Goal: Task Accomplishment & Management: Complete application form

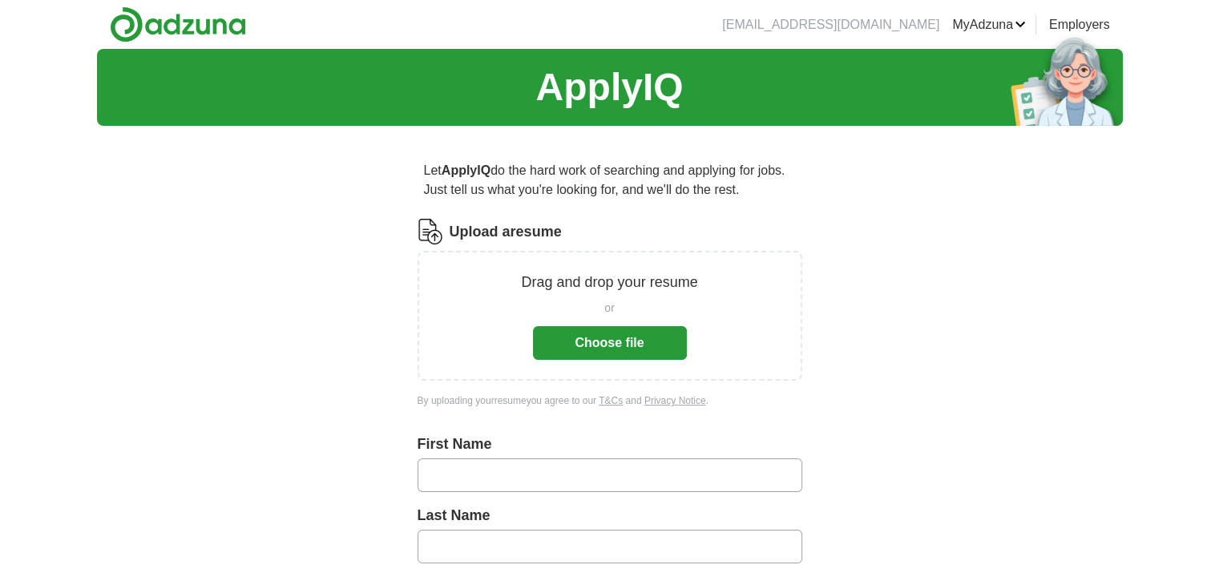
click at [619, 344] on button "Choose file" at bounding box center [610, 343] width 154 height 34
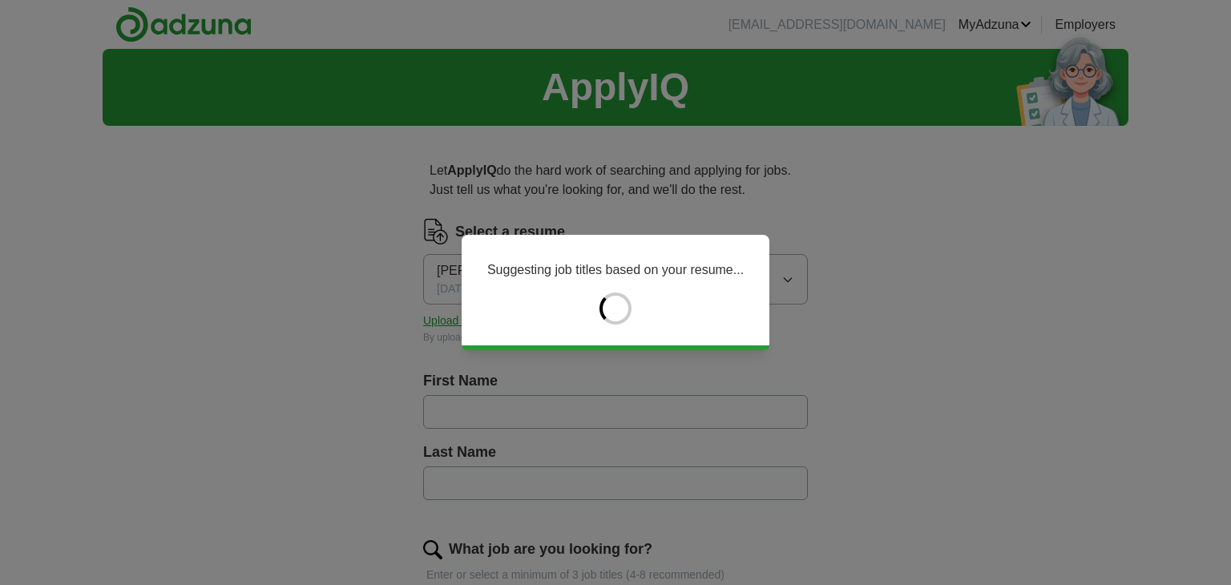
type input "********"
type input "*****"
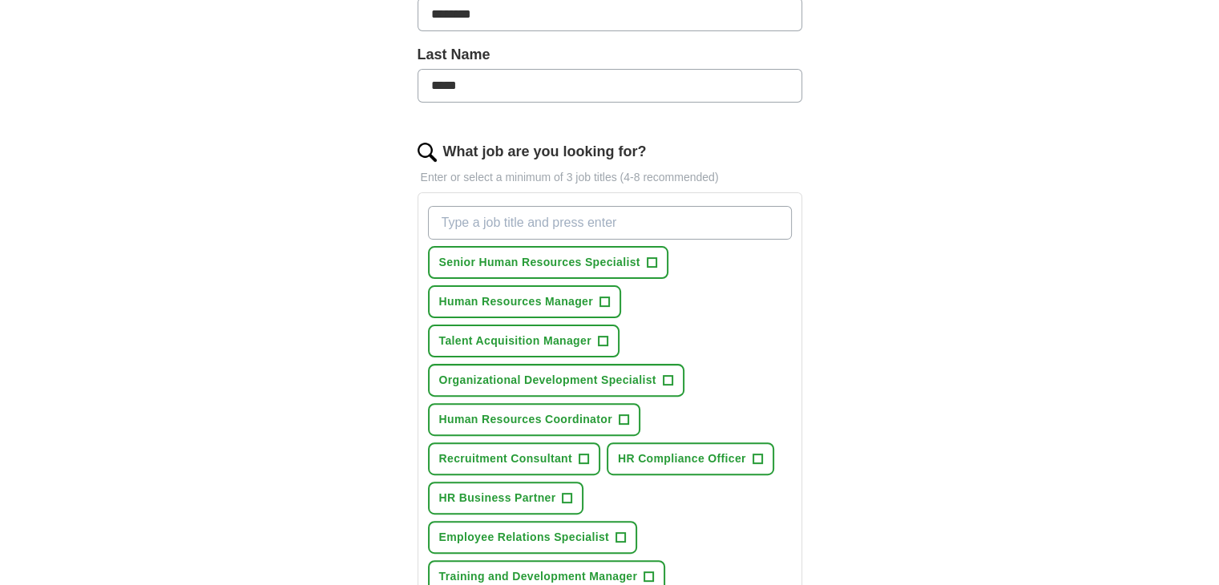
scroll to position [400, 0]
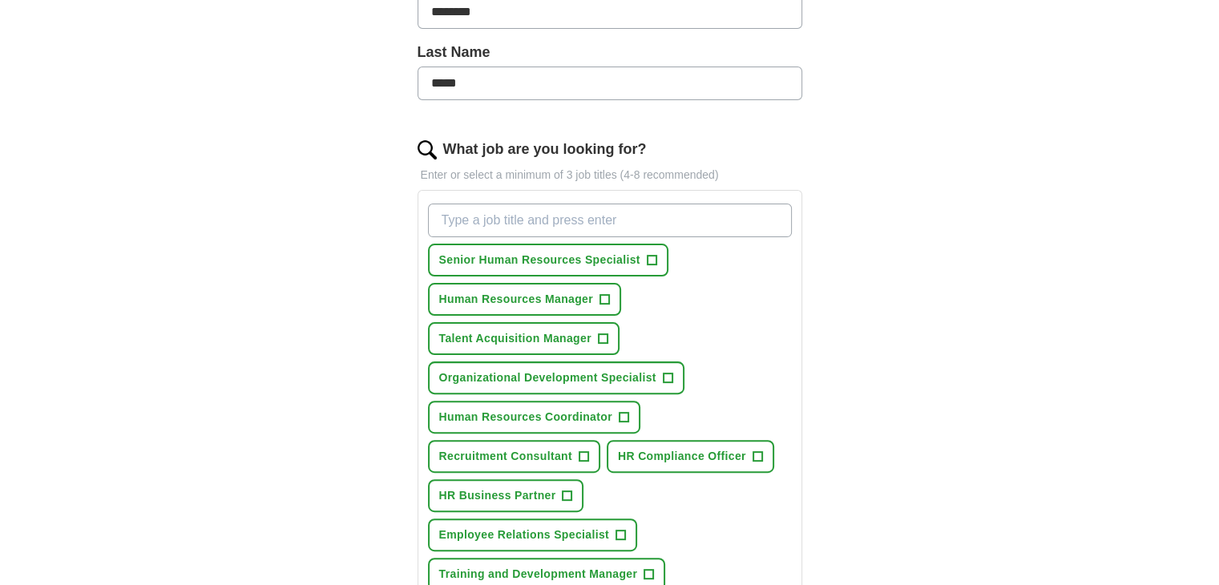
click at [621, 414] on span "+" at bounding box center [624, 417] width 10 height 13
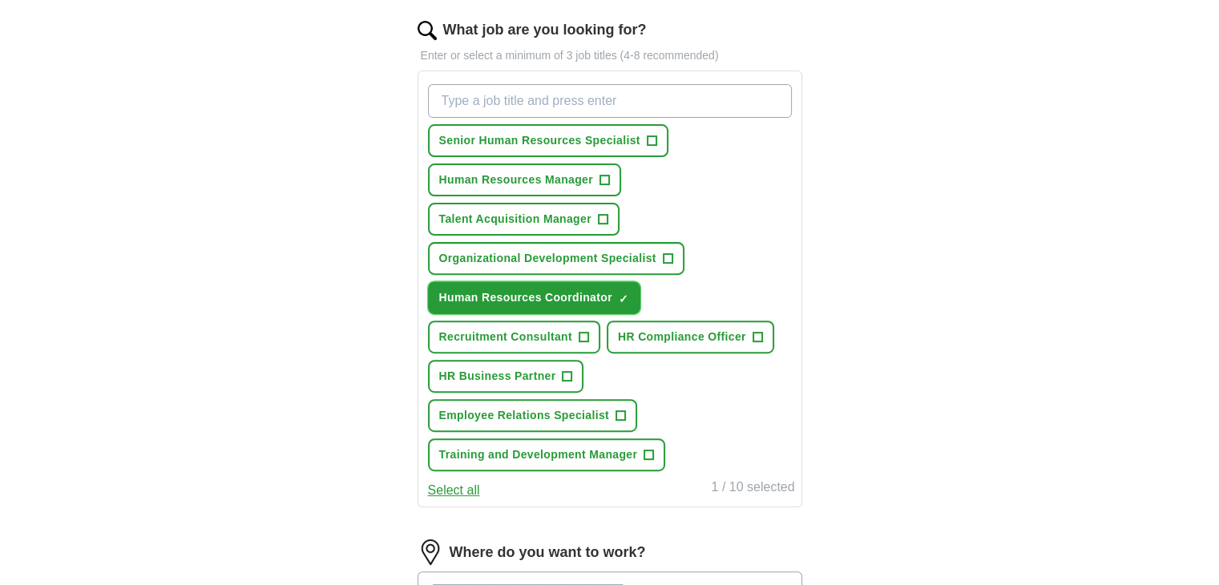
scroll to position [515, 0]
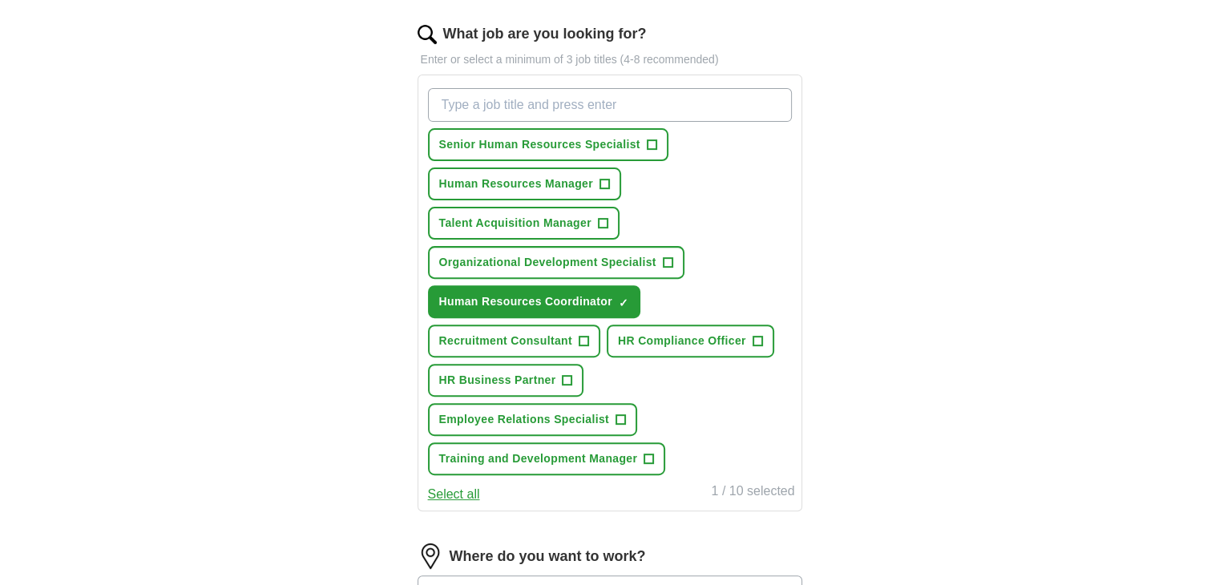
click at [625, 417] on button "Employee Relations Specialist +" at bounding box center [532, 419] width 209 height 33
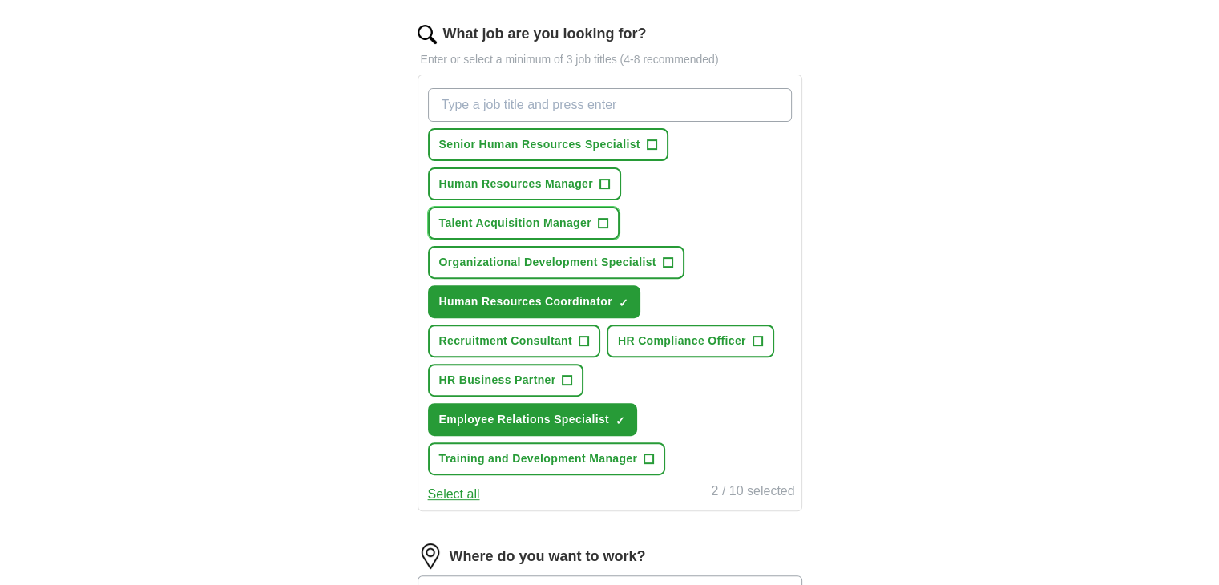
click at [614, 222] on button "Talent Acquisition Manager +" at bounding box center [523, 223] width 191 height 33
click at [672, 272] on button "Organizational Development Specialist +" at bounding box center [556, 262] width 256 height 33
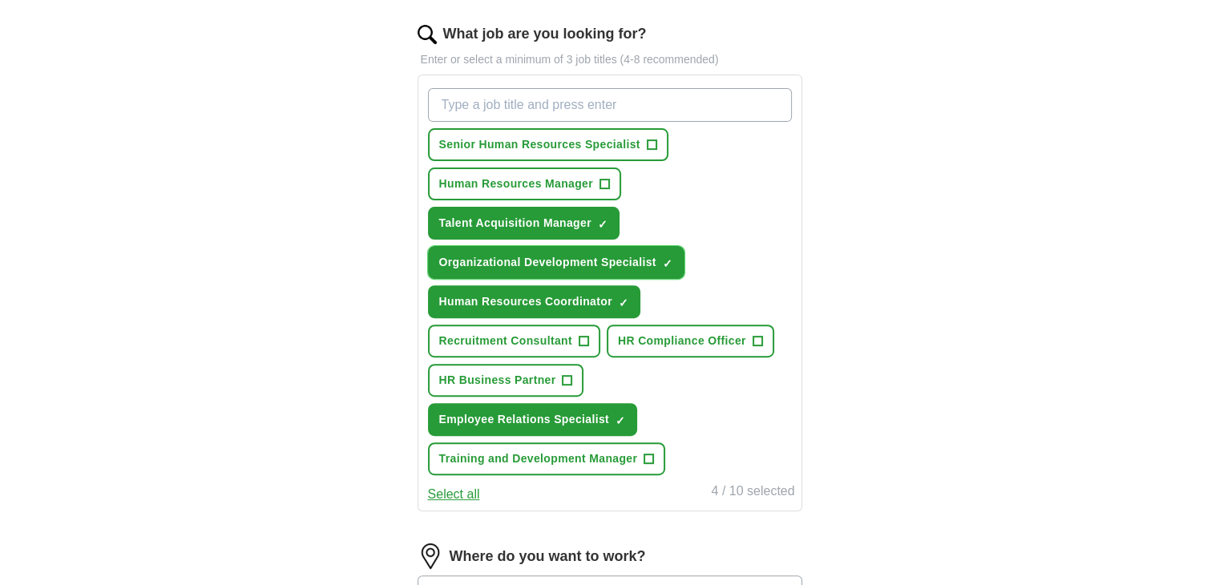
click at [615, 188] on button "Human Resources Manager +" at bounding box center [524, 183] width 193 height 33
click at [574, 104] on input "What job are you looking for?" at bounding box center [610, 105] width 364 height 34
type input "Recruiter"
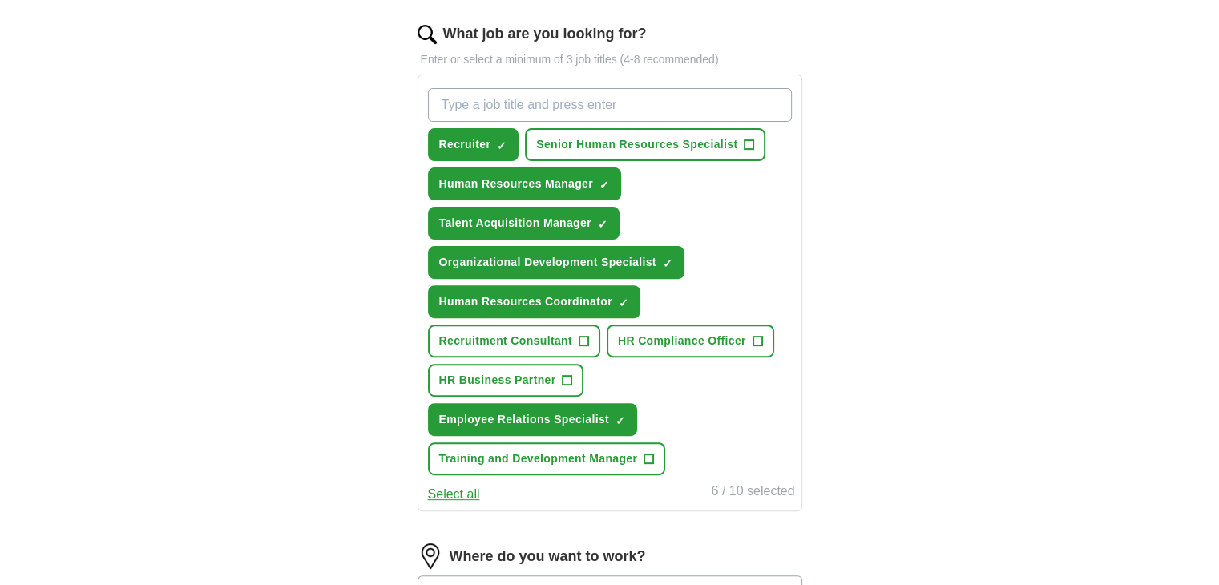
type input "s"
type input "Corporate Recruiter"
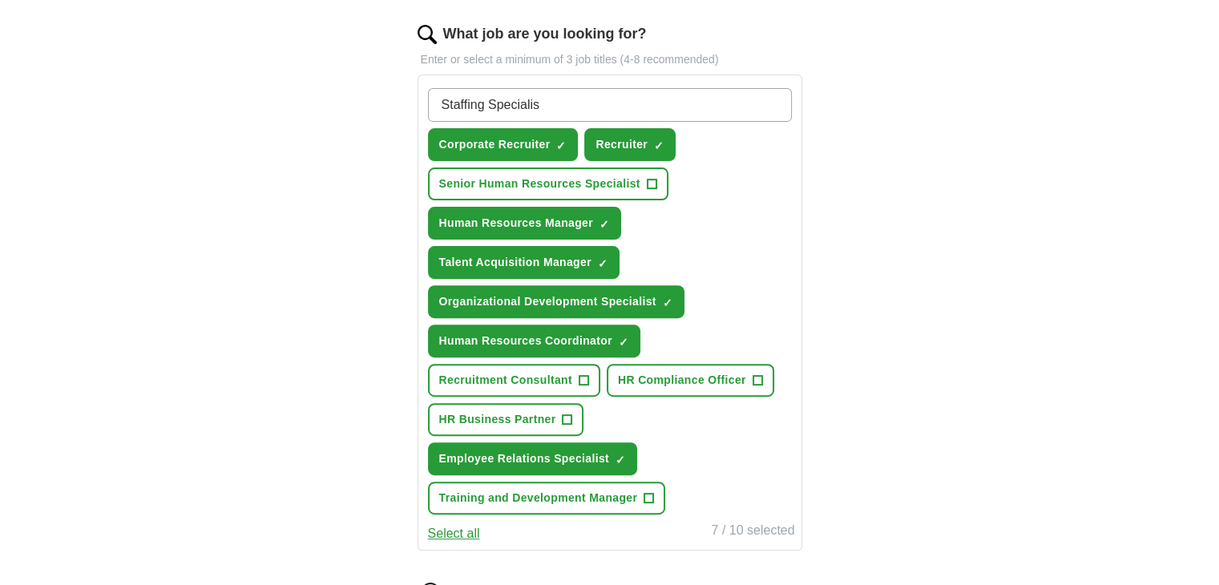
type input "Staffing Specialist"
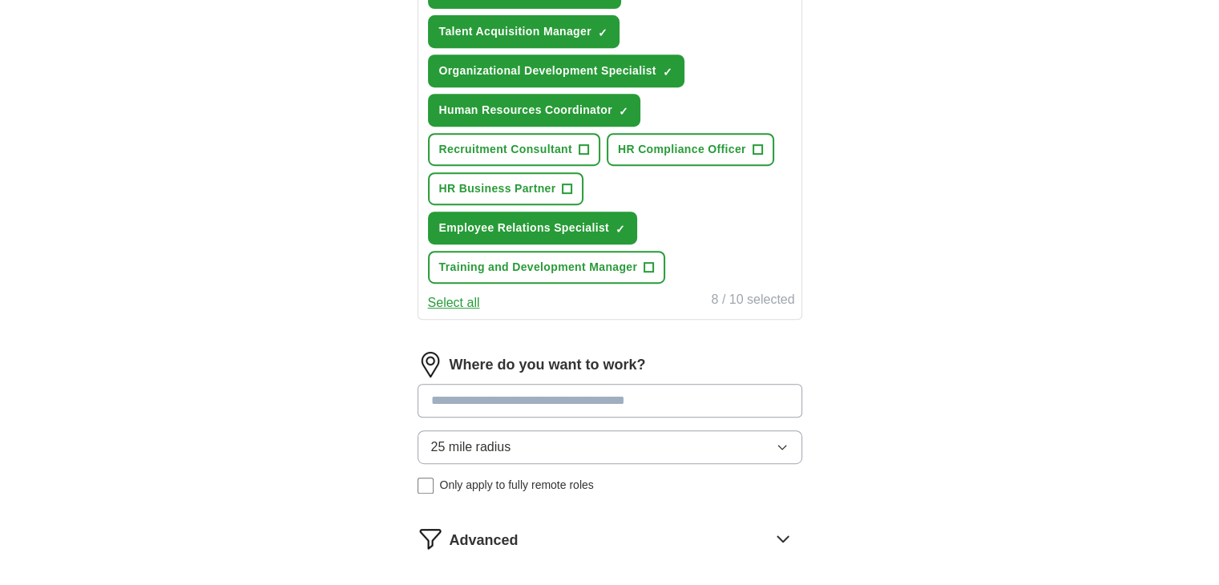
scroll to position [748, 0]
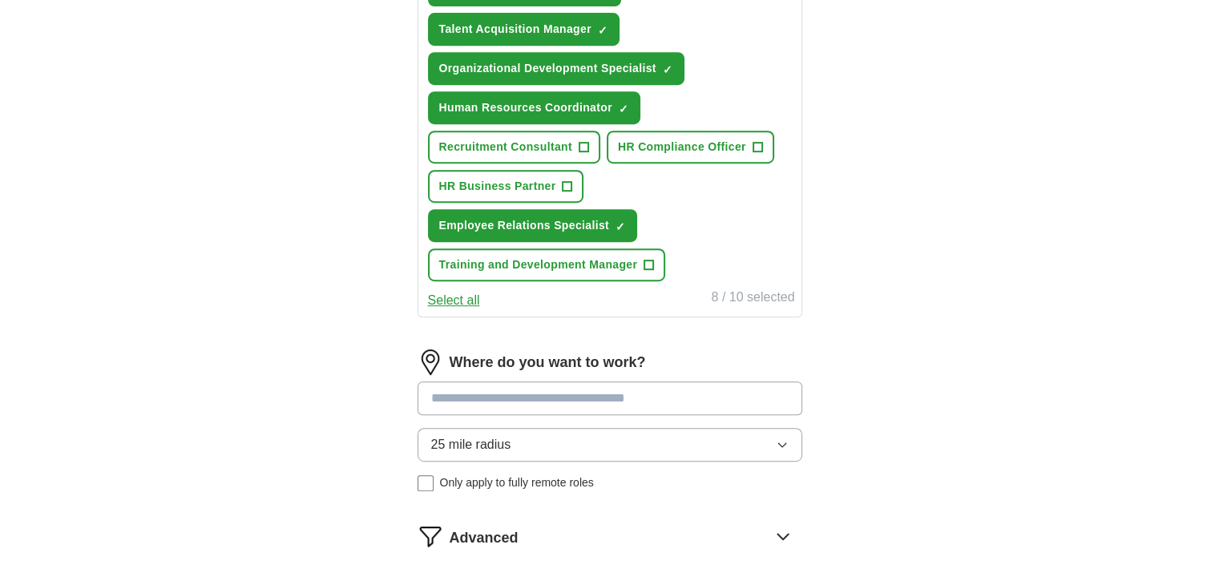
click at [708, 395] on input at bounding box center [609, 398] width 385 height 34
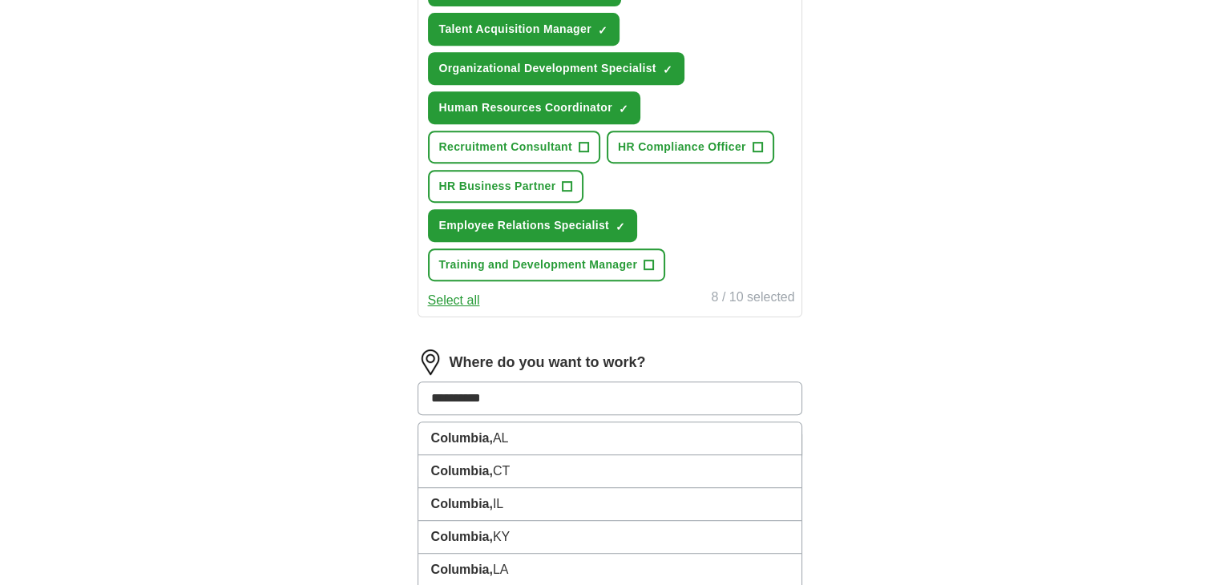
type input "**********"
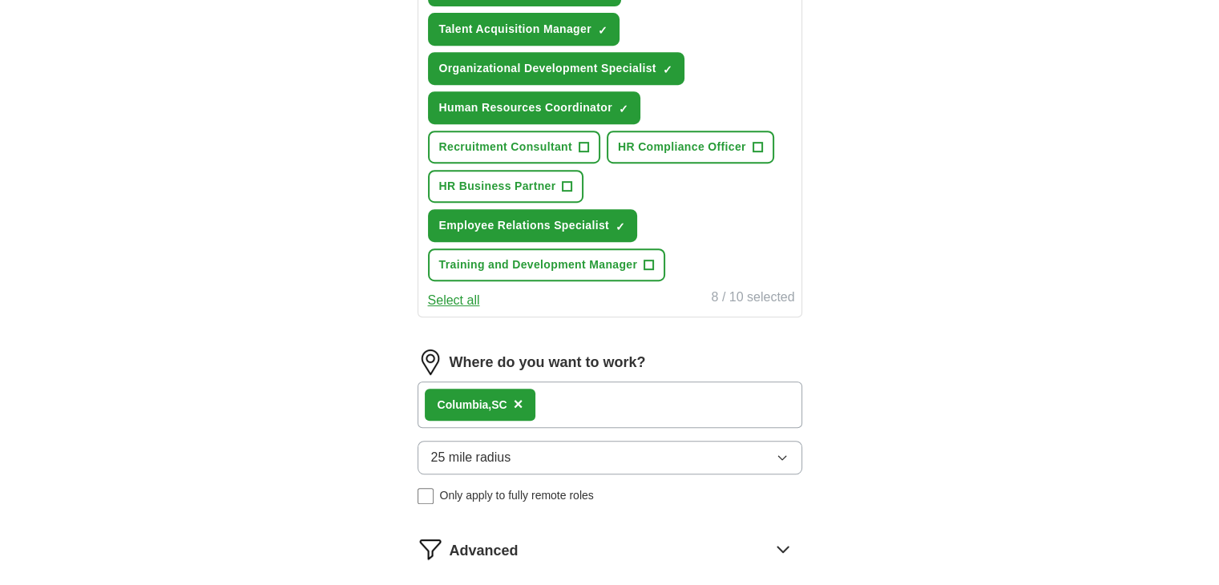
click at [628, 397] on div "Columbia, [GEOGRAPHIC_DATA] ×" at bounding box center [609, 404] width 385 height 46
click at [800, 441] on button "25 mile radius" at bounding box center [609, 458] width 385 height 34
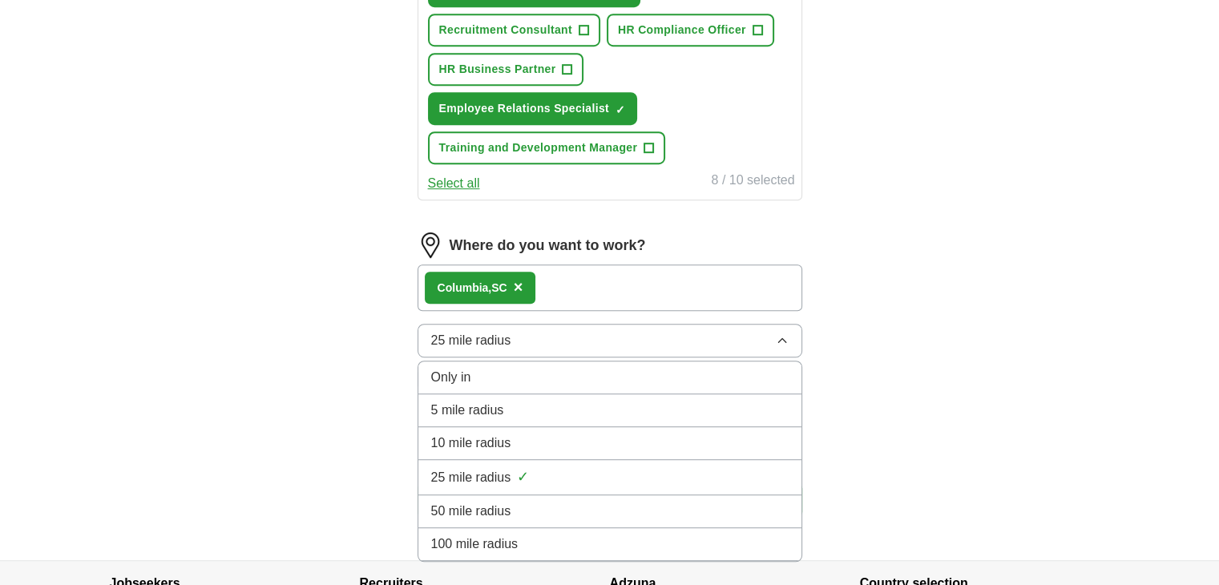
scroll to position [866, 0]
click at [639, 501] on div "50 mile radius" at bounding box center [609, 510] width 357 height 19
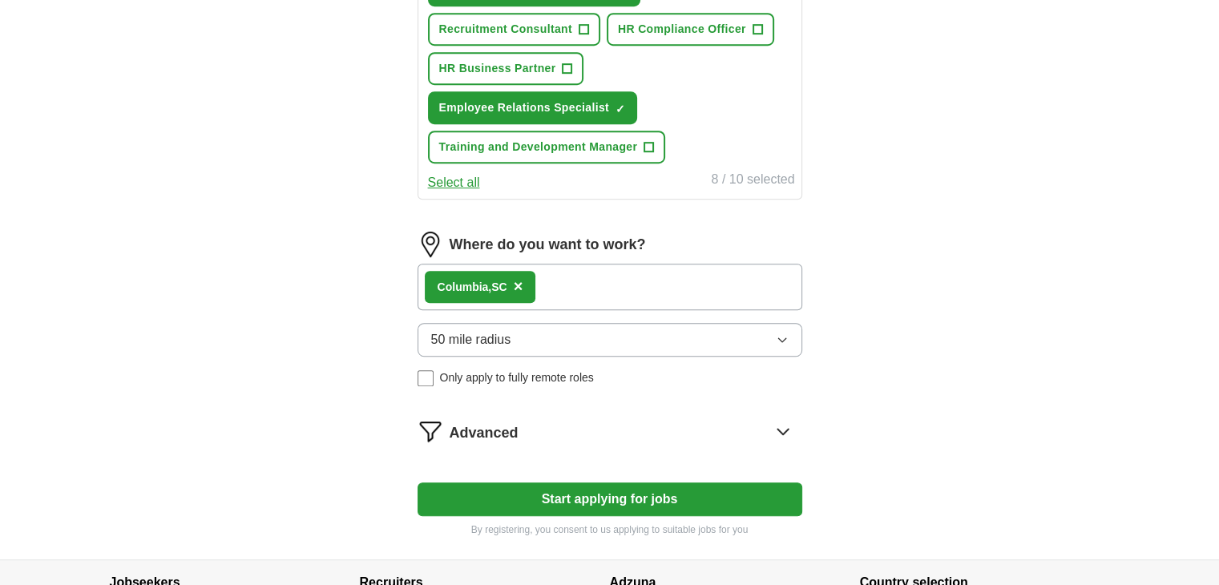
click at [638, 282] on div "Columbia, [GEOGRAPHIC_DATA] ×" at bounding box center [609, 287] width 385 height 46
click at [586, 276] on div "Columbia, [GEOGRAPHIC_DATA] ×" at bounding box center [609, 287] width 385 height 46
click at [646, 289] on div "Columbia, [GEOGRAPHIC_DATA] ×" at bounding box center [609, 287] width 385 height 46
click at [660, 280] on div "Columbia, [GEOGRAPHIC_DATA] ×" at bounding box center [609, 287] width 385 height 46
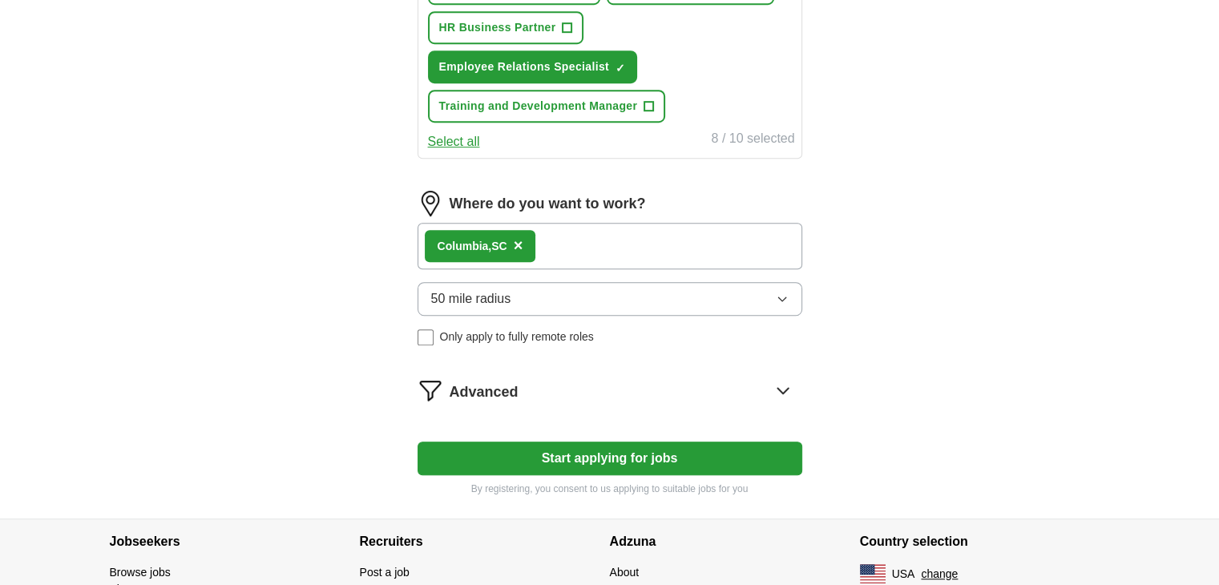
scroll to position [889, 0]
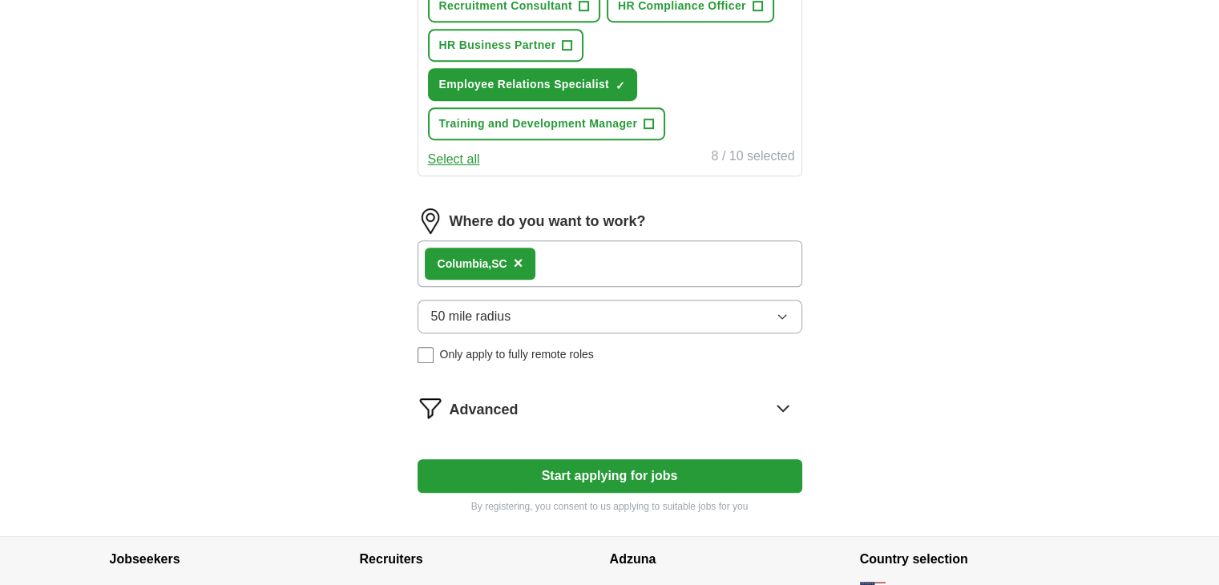
click at [644, 250] on div "Columbia, [GEOGRAPHIC_DATA] ×" at bounding box center [609, 263] width 385 height 46
click at [490, 264] on div "Columbia, [GEOGRAPHIC_DATA] ×" at bounding box center [480, 264] width 111 height 32
click at [593, 465] on button "Start applying for jobs" at bounding box center [609, 476] width 385 height 34
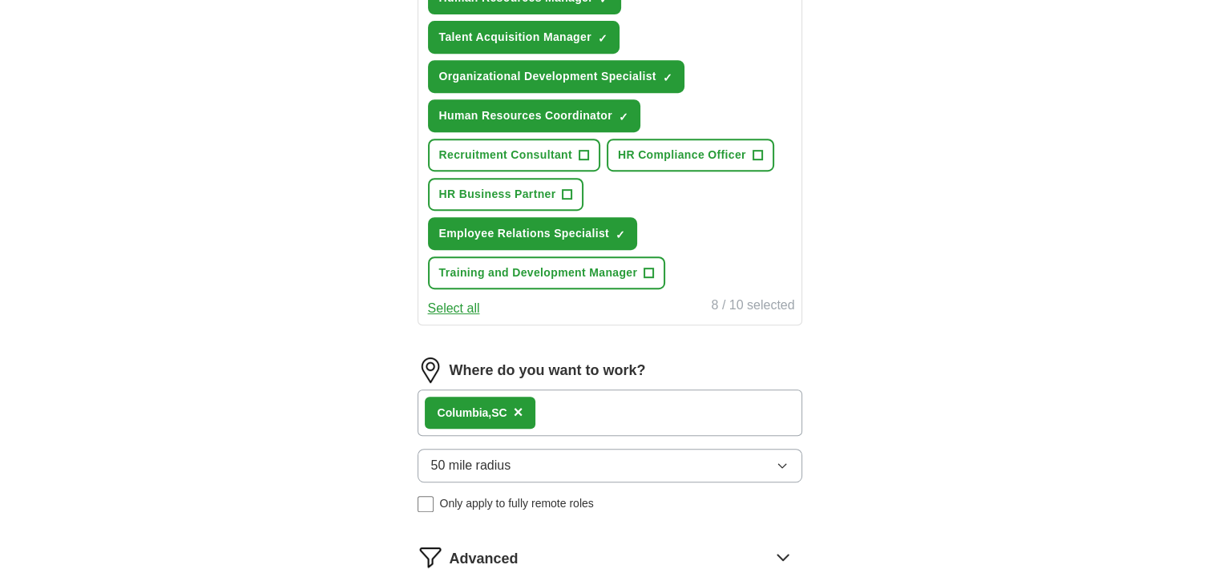
select select "**"
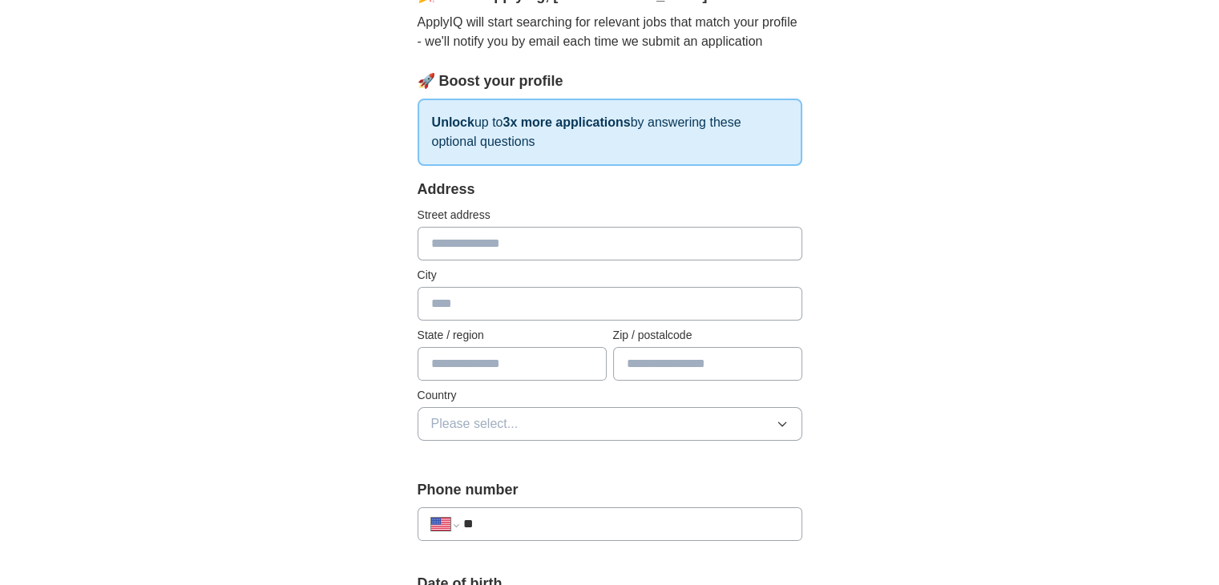
scroll to position [182, 0]
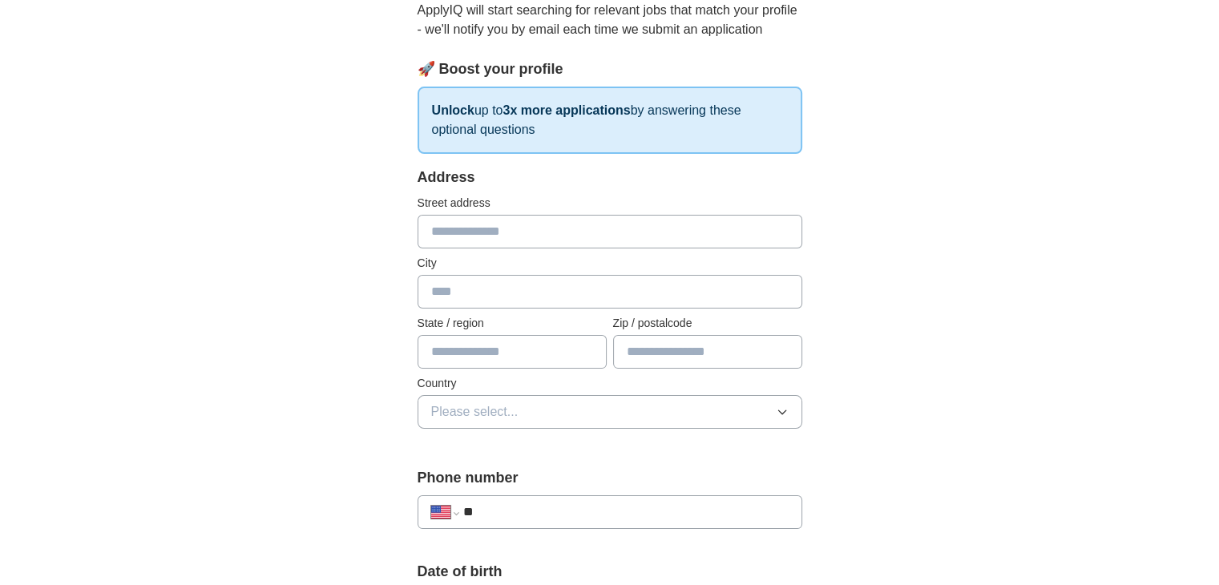
click at [506, 229] on input "text" at bounding box center [609, 232] width 385 height 34
